Goal: Transaction & Acquisition: Purchase product/service

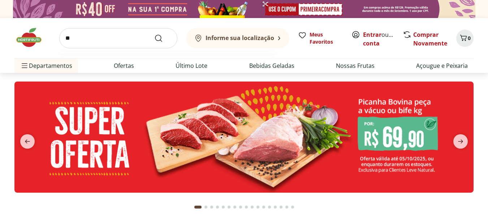
type input "*"
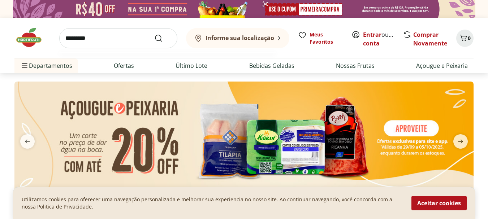
type input "********"
click at [412, 134] on img at bounding box center [243, 137] width 459 height 111
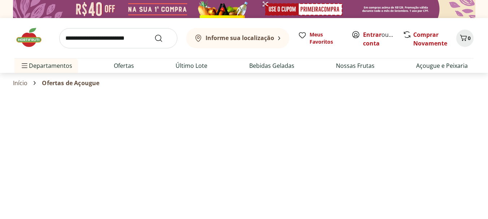
select select "**********"
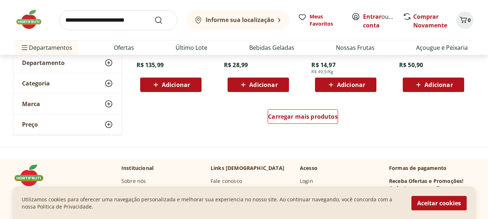
scroll to position [506, 0]
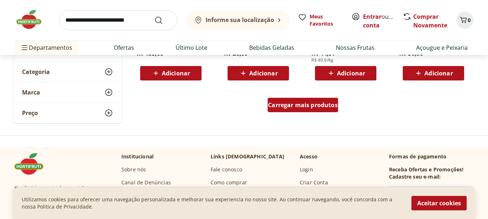
click at [302, 105] on span "Carregar mais produtos" at bounding box center [303, 105] width 70 height 6
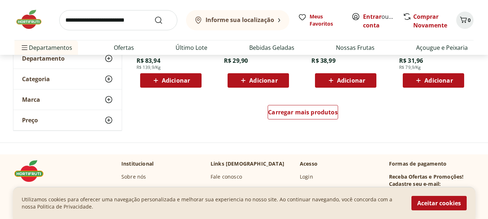
scroll to position [1012, 0]
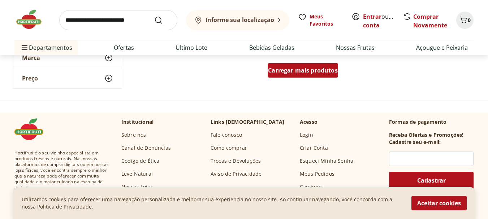
click at [329, 75] on div "Carregar mais produtos" at bounding box center [303, 70] width 70 height 14
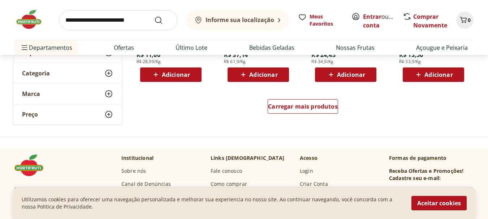
scroll to position [1482, 0]
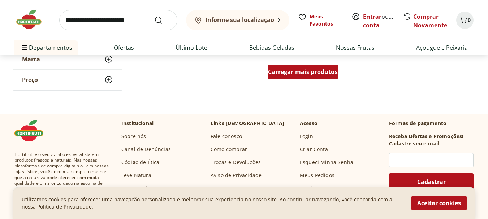
click at [316, 73] on span "Carregar mais produtos" at bounding box center [303, 72] width 70 height 6
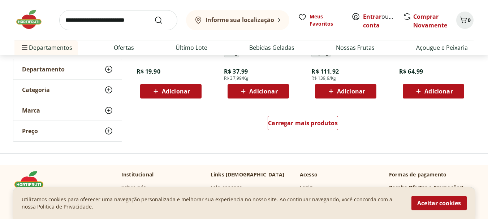
scroll to position [1952, 0]
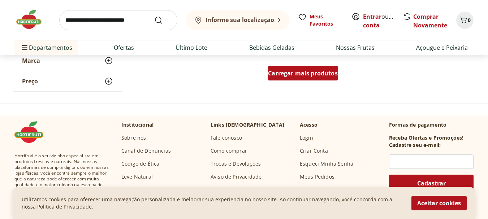
click at [324, 79] on div "Carregar mais produtos" at bounding box center [303, 73] width 70 height 14
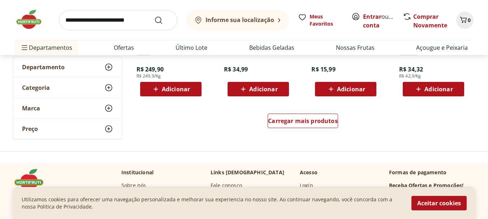
scroll to position [2385, 0]
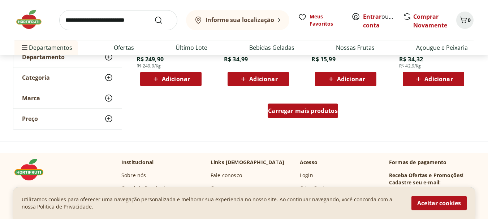
click at [309, 108] on span "Carregar mais produtos" at bounding box center [303, 111] width 70 height 6
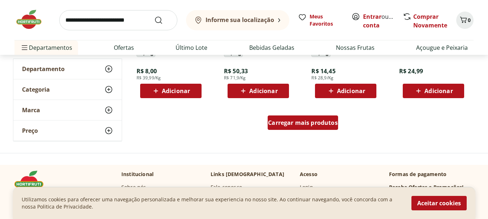
scroll to position [2855, 0]
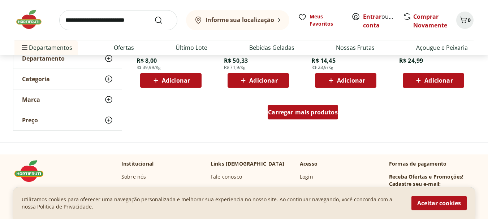
click at [309, 107] on div "Carregar mais produtos" at bounding box center [303, 112] width 70 height 14
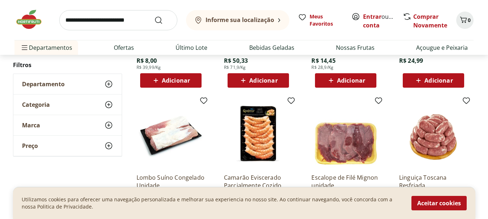
click at [78, 17] on input "search" at bounding box center [118, 20] width 118 height 20
type input "*****"
click at [156, 22] on icon "Submit Search" at bounding box center [158, 20] width 9 height 9
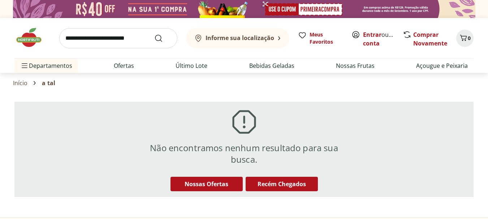
click at [106, 40] on input "search" at bounding box center [118, 38] width 118 height 20
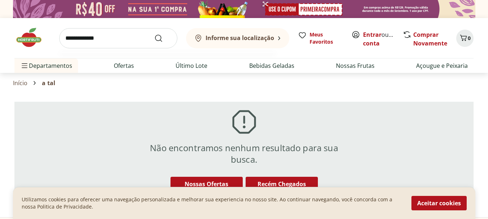
type input "**********"
click at [154, 34] on button "Submit Search" at bounding box center [162, 38] width 17 height 9
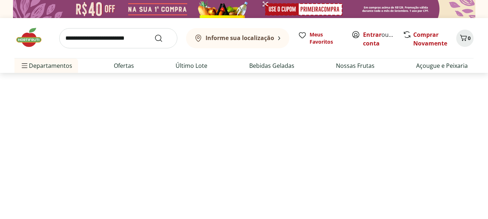
select select "**********"
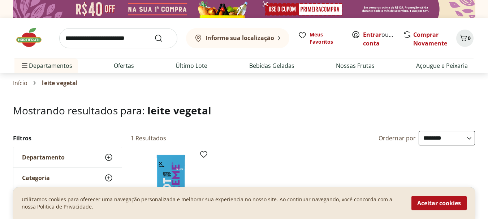
click at [28, 36] on img at bounding box center [32, 38] width 36 height 22
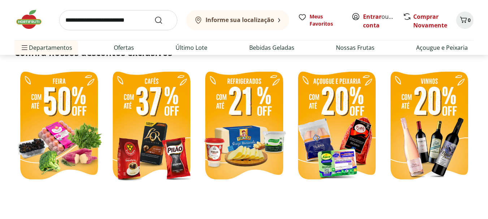
scroll to position [181, 0]
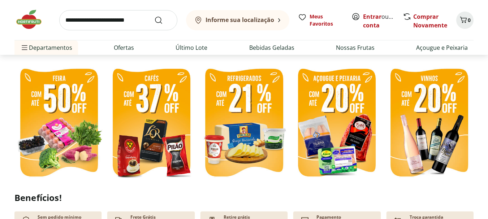
click at [55, 122] on img at bounding box center [58, 123] width 89 height 119
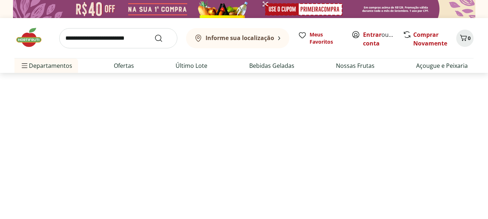
select select "**********"
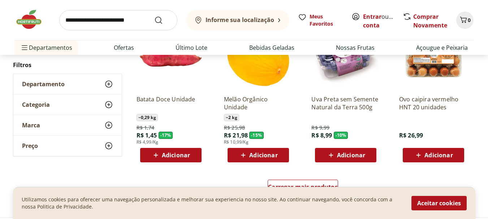
scroll to position [434, 0]
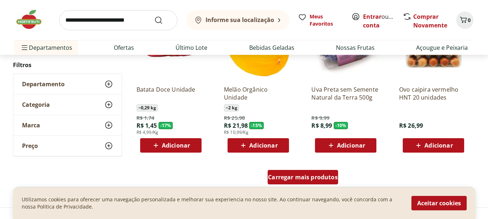
click at [292, 178] on span "Carregar mais produtos" at bounding box center [303, 178] width 70 height 6
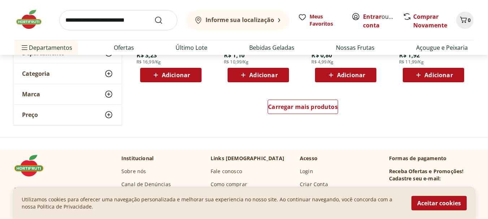
scroll to position [976, 0]
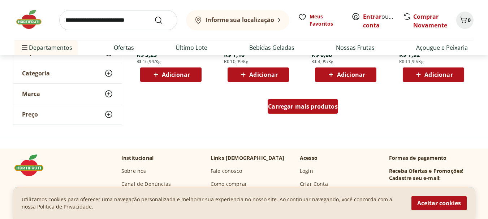
click at [304, 105] on span "Carregar mais produtos" at bounding box center [303, 107] width 70 height 6
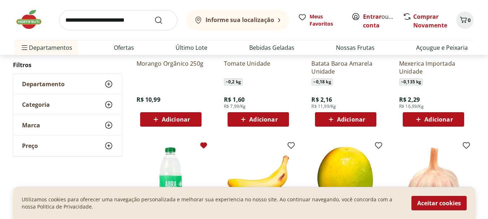
scroll to position [1048, 0]
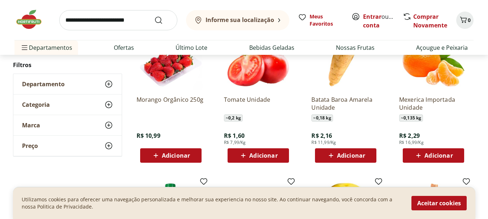
click at [27, 25] on img at bounding box center [32, 20] width 36 height 22
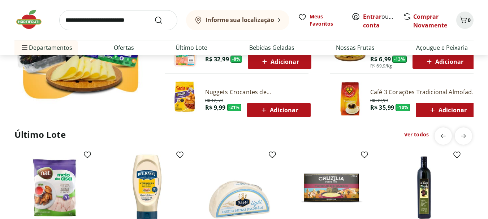
scroll to position [506, 0]
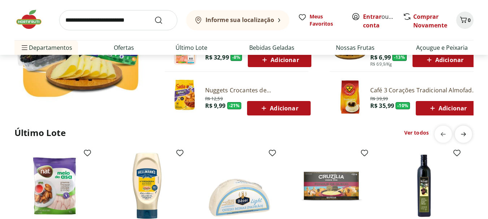
click at [464, 135] on icon "next" at bounding box center [463, 135] width 5 height 4
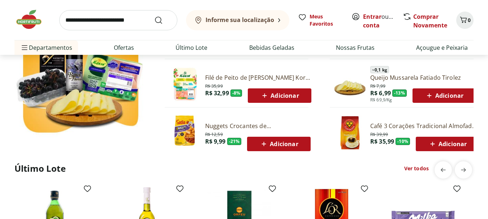
scroll to position [470, 0]
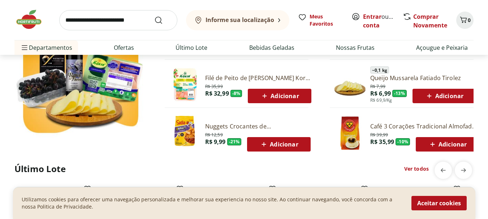
click at [418, 172] on link "Ver todos" at bounding box center [416, 169] width 25 height 7
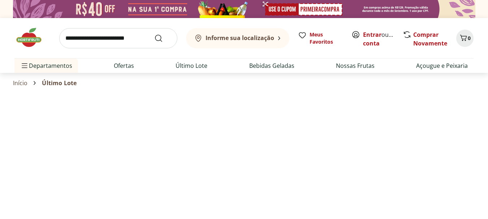
select select "**********"
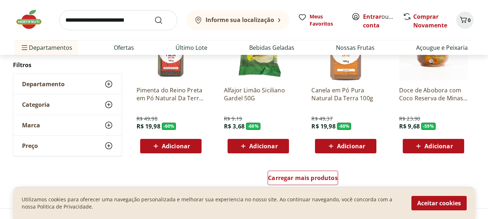
scroll to position [434, 0]
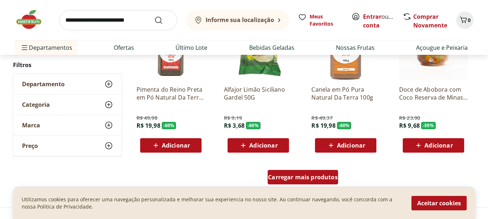
click at [311, 175] on span "Carregar mais produtos" at bounding box center [303, 178] width 70 height 6
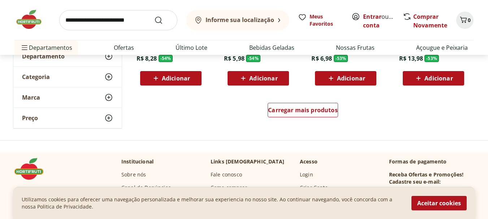
scroll to position [976, 0]
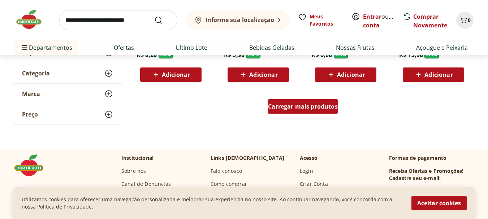
click at [303, 108] on span "Carregar mais produtos" at bounding box center [303, 107] width 70 height 6
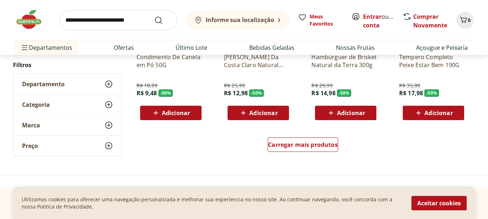
scroll to position [1410, 0]
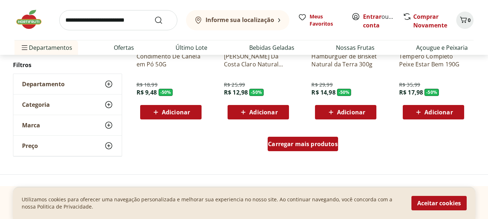
click at [305, 147] on span "Carregar mais produtos" at bounding box center [303, 144] width 70 height 6
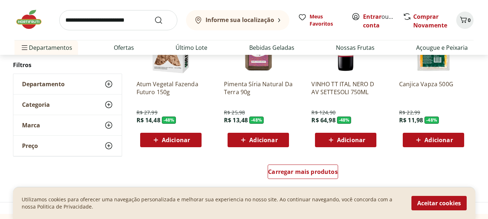
scroll to position [1879, 0]
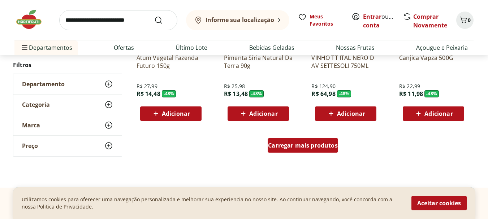
click at [318, 146] on span "Carregar mais produtos" at bounding box center [303, 146] width 70 height 6
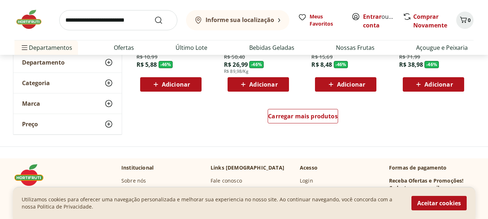
scroll to position [2421, 0]
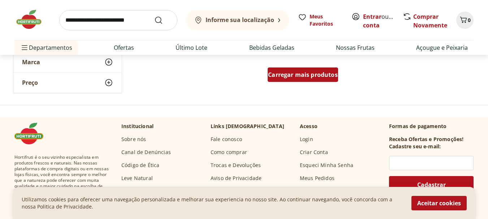
click at [314, 78] on span "Carregar mais produtos" at bounding box center [303, 75] width 70 height 6
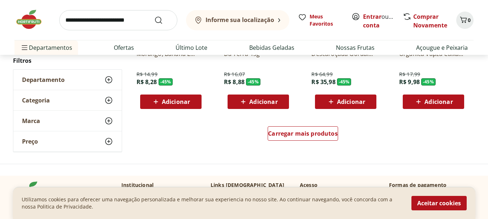
scroll to position [2855, 0]
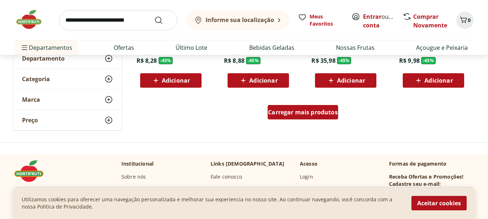
click at [317, 111] on span "Carregar mais produtos" at bounding box center [303, 113] width 70 height 6
